Goal: Leave review/rating: Leave review/rating

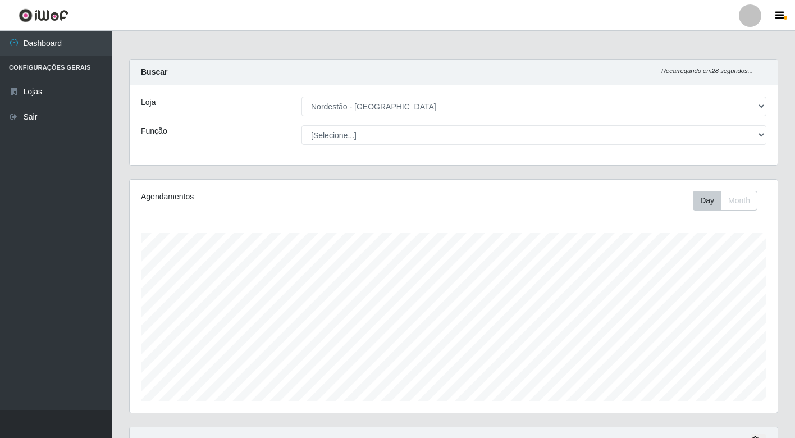
select select "454"
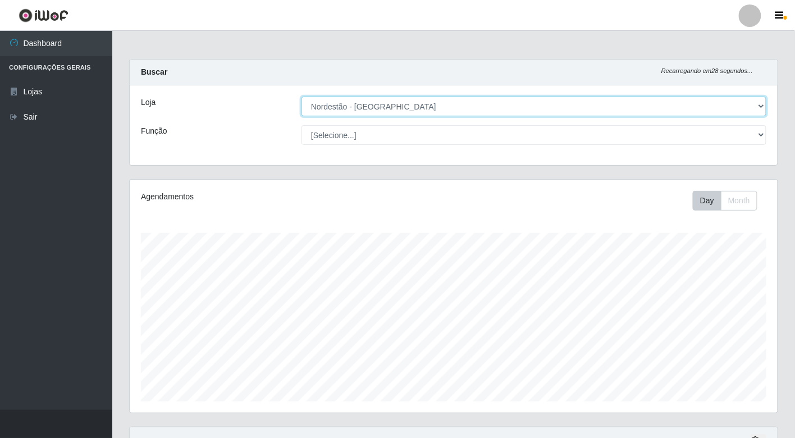
click at [762, 103] on select "[Selecione...] Nordestão - [GEOGRAPHIC_DATA]" at bounding box center [533, 107] width 465 height 20
click at [301, 97] on select "[Selecione...] Nordestão - [GEOGRAPHIC_DATA]" at bounding box center [533, 107] width 465 height 20
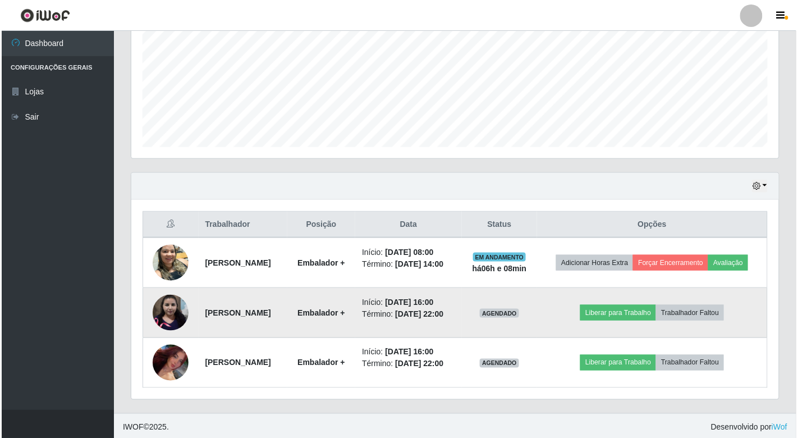
scroll to position [258, 0]
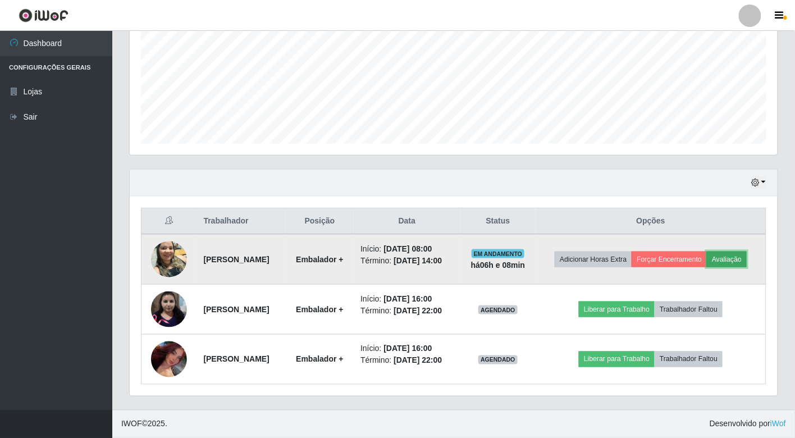
click at [747, 257] on button "Avaliação" at bounding box center [727, 260] width 40 height 16
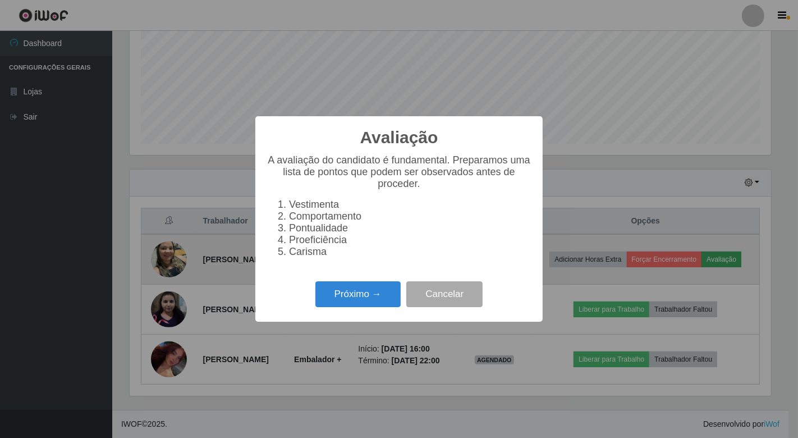
scroll to position [232, 641]
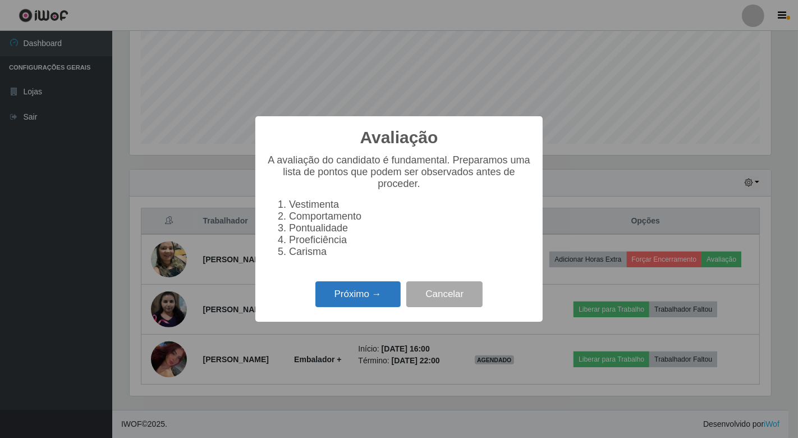
click at [358, 301] on button "Próximo →" at bounding box center [358, 294] width 85 height 26
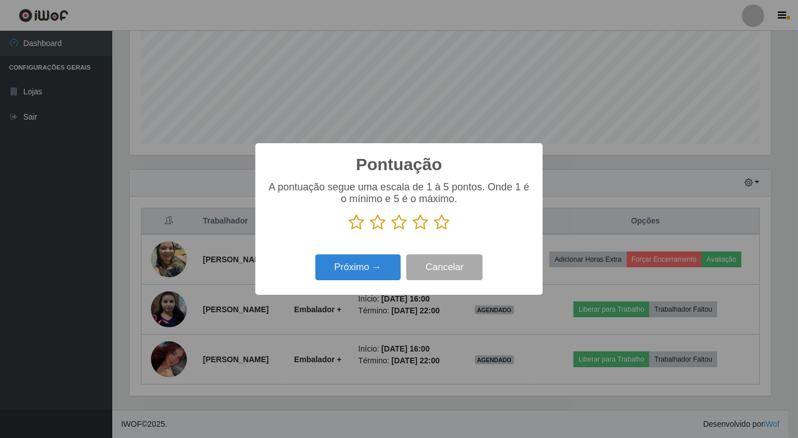
click at [356, 226] on icon at bounding box center [357, 222] width 16 height 17
click at [349, 231] on input "radio" at bounding box center [349, 231] width 0 height 0
drag, startPoint x: 374, startPoint y: 223, endPoint x: 404, endPoint y: 222, distance: 29.8
click at [374, 223] on icon at bounding box center [378, 222] width 16 height 17
click at [370, 231] on input "radio" at bounding box center [370, 231] width 0 height 0
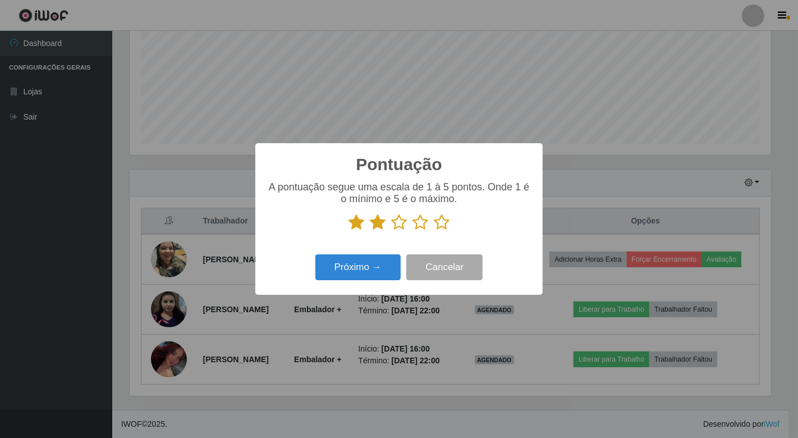
click at [404, 222] on icon at bounding box center [399, 222] width 16 height 17
click at [391, 231] on input "radio" at bounding box center [391, 231] width 0 height 0
click at [414, 221] on icon at bounding box center [421, 222] width 16 height 17
click at [413, 231] on input "radio" at bounding box center [413, 231] width 0 height 0
click at [437, 222] on icon at bounding box center [442, 222] width 16 height 17
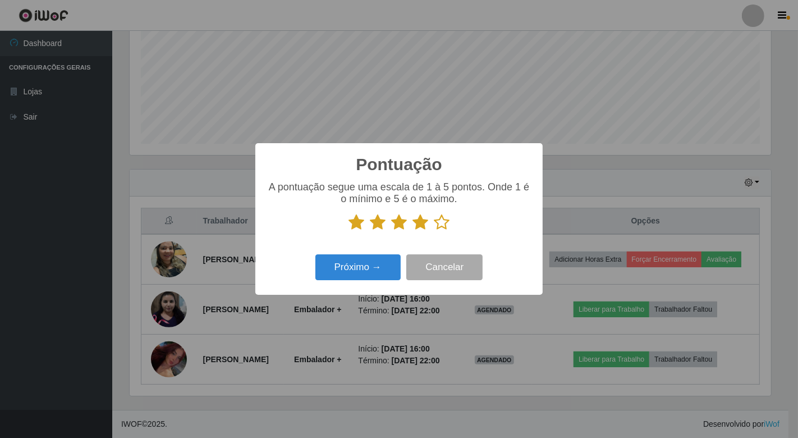
click at [434, 231] on input "radio" at bounding box center [434, 231] width 0 height 0
click at [376, 269] on button "Próximo →" at bounding box center [358, 267] width 85 height 26
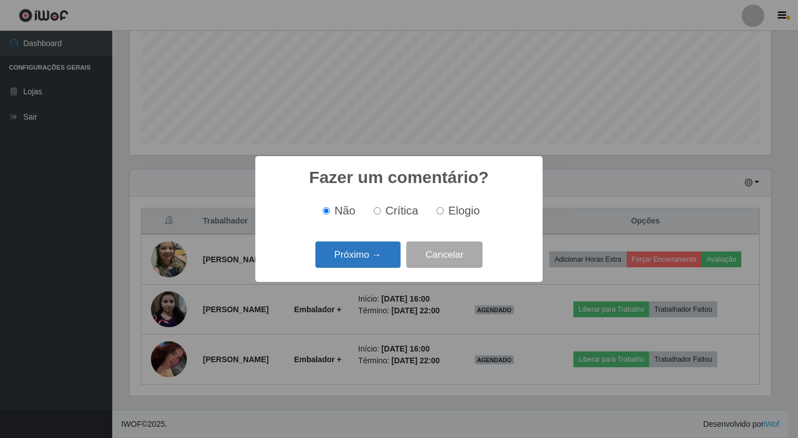
click at [373, 250] on button "Próximo →" at bounding box center [358, 254] width 85 height 26
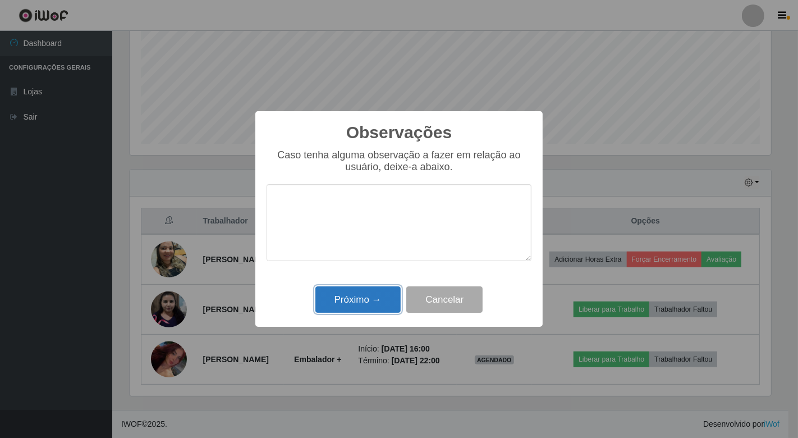
click at [337, 293] on button "Próximo →" at bounding box center [358, 299] width 85 height 26
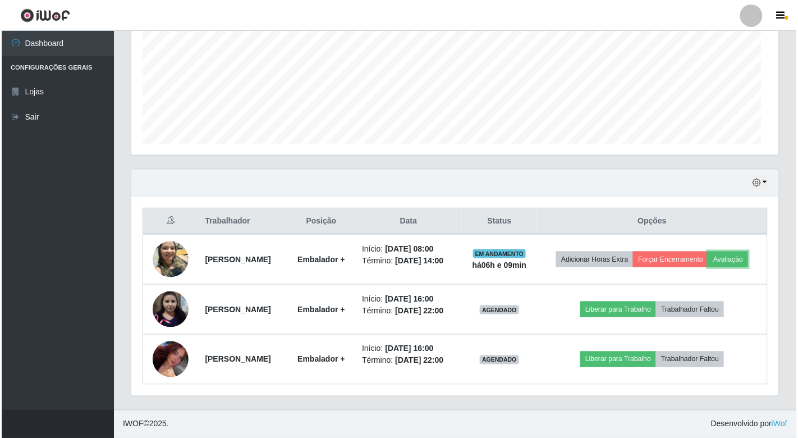
scroll to position [232, 648]
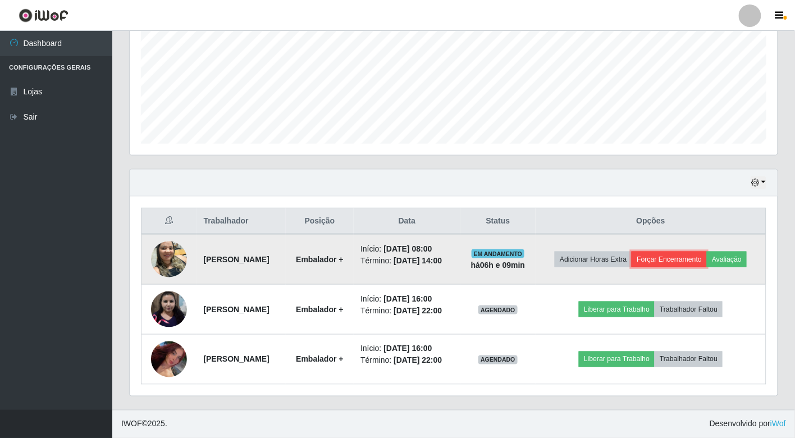
click at [675, 260] on button "Forçar Encerramento" at bounding box center [669, 260] width 75 height 16
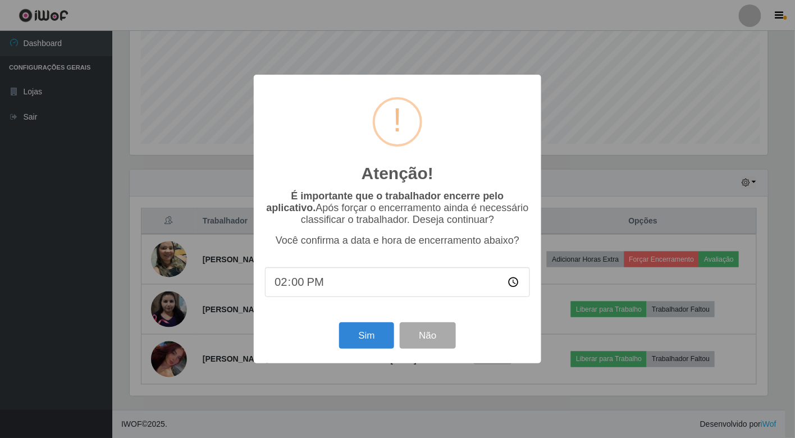
scroll to position [232, 641]
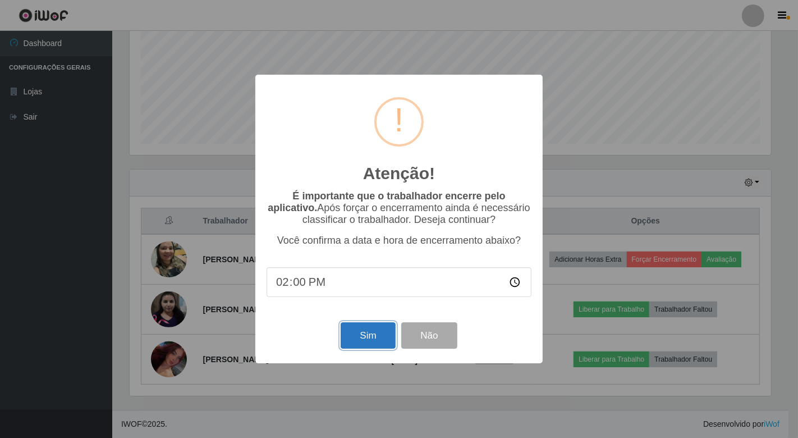
click at [351, 342] on button "Sim" at bounding box center [368, 335] width 54 height 26
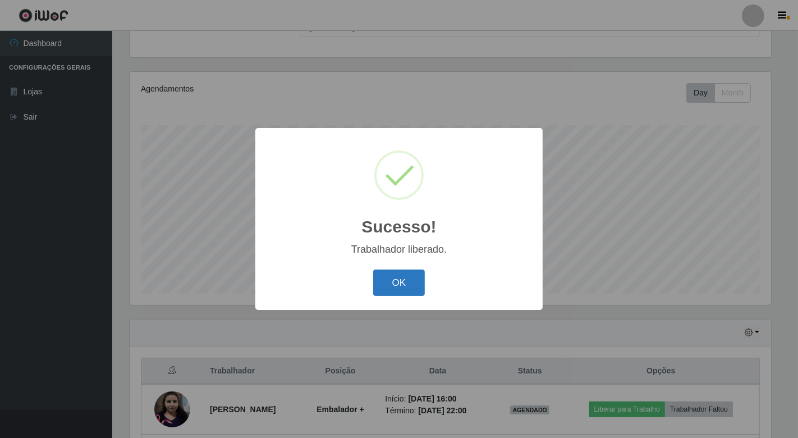
click at [396, 275] on button "OK" at bounding box center [399, 282] width 52 height 26
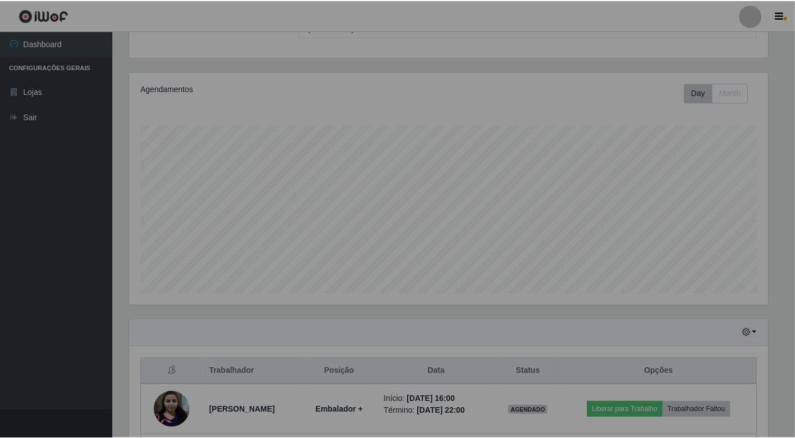
scroll to position [232, 648]
